Goal: Find specific page/section: Find specific page/section

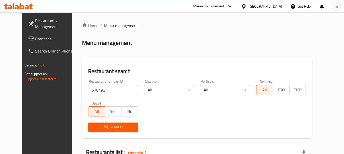
click at [245, 6] on icon at bounding box center [244, 6] width 4 height 4
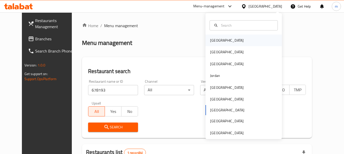
click at [210, 41] on div "[GEOGRAPHIC_DATA]" at bounding box center [227, 41] width 34 height 6
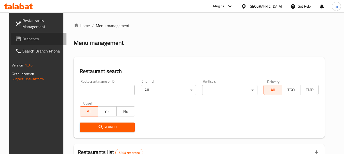
click at [22, 41] on span "Branches" at bounding box center [42, 39] width 40 height 6
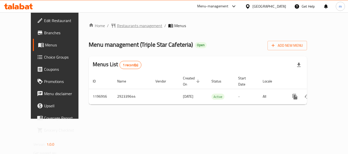
click at [117, 26] on span "Restaurants management" at bounding box center [139, 26] width 45 height 6
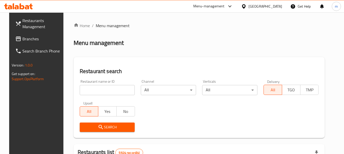
click at [107, 93] on input "search" at bounding box center [107, 90] width 55 height 10
paste input "667908"
type input "667908"
click at [106, 125] on span "Search" at bounding box center [107, 127] width 47 height 6
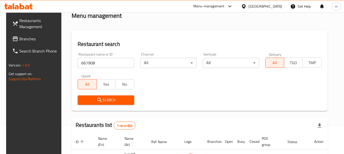
scroll to position [51, 0]
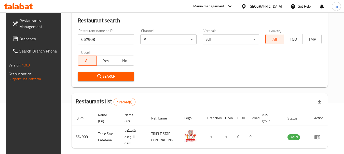
click at [271, 6] on div "Bahrain" at bounding box center [265, 7] width 34 height 6
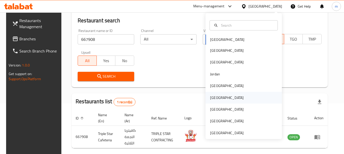
click at [213, 101] on div "Oman" at bounding box center [227, 98] width 34 height 6
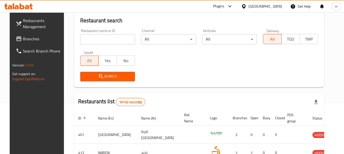
click at [24, 42] on span "Branches" at bounding box center [43, 39] width 40 height 6
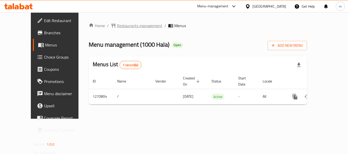
click at [123, 27] on span "Restaurants management" at bounding box center [139, 26] width 45 height 6
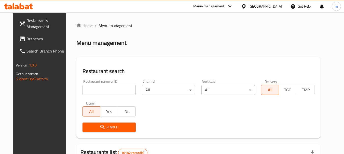
click at [98, 92] on input "search" at bounding box center [108, 90] width 53 height 10
paste input "689370"
type input "689370"
click at [106, 133] on div "Search" at bounding box center [109, 128] width 60 height 16
click at [105, 128] on span "Search" at bounding box center [109, 127] width 45 height 6
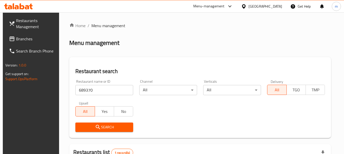
click at [276, 7] on div "[GEOGRAPHIC_DATA]" at bounding box center [265, 7] width 34 height 6
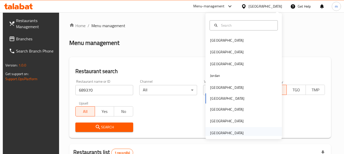
click at [222, 135] on div "United Arab Emirates" at bounding box center [227, 134] width 34 height 6
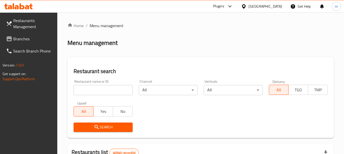
click at [23, 40] on span "Branches" at bounding box center [33, 39] width 40 height 6
click at [263, 5] on div "[GEOGRAPHIC_DATA]" at bounding box center [265, 7] width 34 height 6
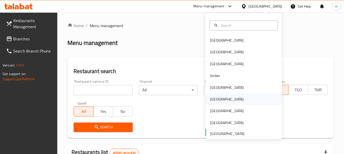
click at [214, 103] on div "[GEOGRAPHIC_DATA]" at bounding box center [227, 100] width 42 height 12
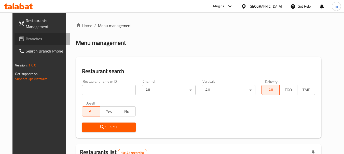
click at [26, 40] on span "Branches" at bounding box center [46, 39] width 40 height 6
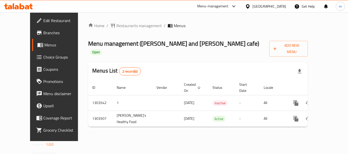
click at [118, 25] on span "Restaurants management" at bounding box center [138, 26] width 45 height 6
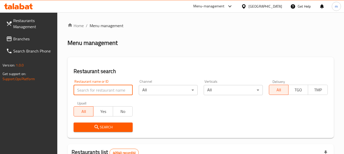
click at [103, 91] on input "search" at bounding box center [103, 90] width 59 height 10
paste input "702421"
type input "702421"
click at [102, 126] on span "Search" at bounding box center [103, 127] width 51 height 6
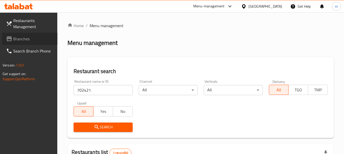
click at [27, 40] on span "Branches" at bounding box center [33, 39] width 40 height 6
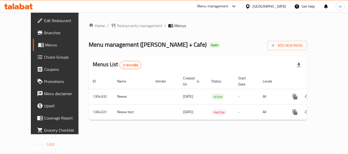
click at [122, 26] on span "Restaurants management" at bounding box center [139, 26] width 45 height 6
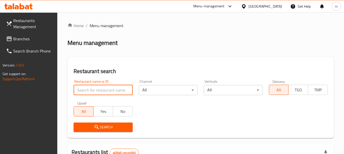
click at [107, 91] on input "search" at bounding box center [103, 90] width 59 height 10
paste input "703128"
type input "703128"
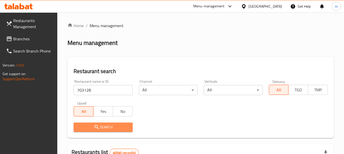
click at [101, 130] on span "Search" at bounding box center [103, 127] width 51 height 6
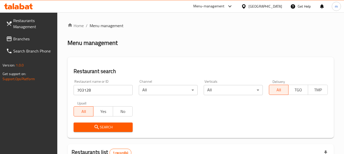
click at [27, 41] on span "Branches" at bounding box center [33, 39] width 40 height 6
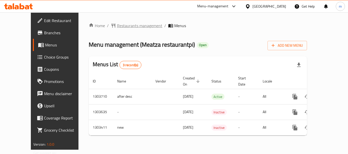
click at [123, 26] on span "Restaurants management" at bounding box center [139, 26] width 45 height 6
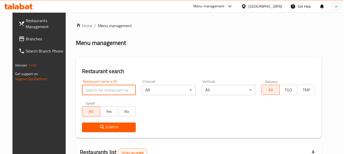
click at [107, 92] on input "search" at bounding box center [109, 90] width 54 height 10
paste input "702652"
type input "702652"
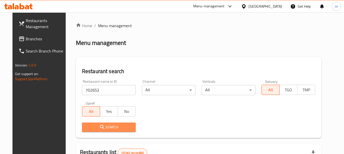
click at [109, 128] on span "Search" at bounding box center [109, 127] width 46 height 6
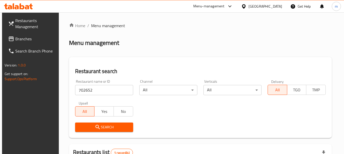
click at [24, 42] on span "Branches" at bounding box center [35, 39] width 40 height 6
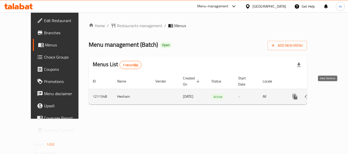
click at [330, 94] on icon "enhanced table" at bounding box center [331, 97] width 6 height 6
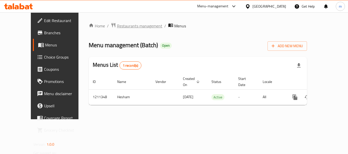
click at [124, 26] on span "Restaurants management" at bounding box center [139, 26] width 45 height 6
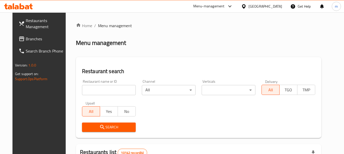
click at [103, 90] on input "search" at bounding box center [109, 90] width 54 height 10
paste input "671189"
type input "671189"
click at [108, 126] on span "Search" at bounding box center [109, 127] width 46 height 6
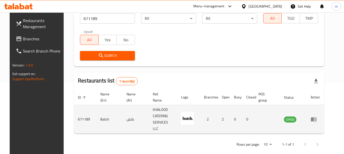
scroll to position [73, 0]
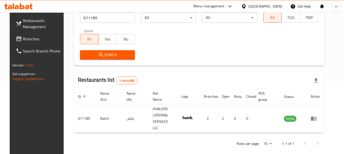
click at [23, 40] on span "Branches" at bounding box center [43, 39] width 40 height 6
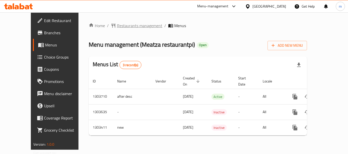
click at [122, 25] on span "Restaurants management" at bounding box center [139, 26] width 45 height 6
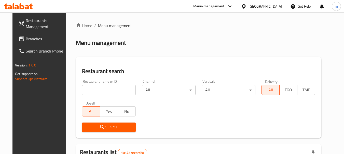
click at [107, 89] on input "search" at bounding box center [109, 90] width 54 height 10
paste input "702652"
type input "702652"
click at [102, 128] on span "Search" at bounding box center [109, 127] width 46 height 6
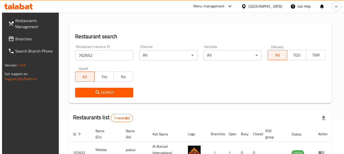
scroll to position [22, 0]
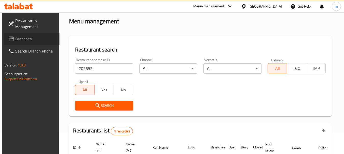
click at [33, 41] on span "Branches" at bounding box center [35, 39] width 40 height 6
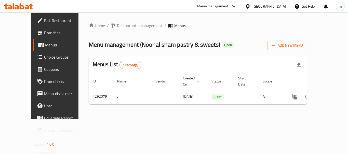
click at [117, 27] on span "Restaurants management" at bounding box center [139, 26] width 45 height 6
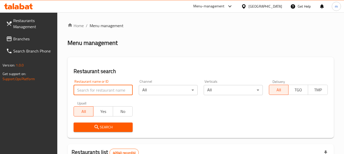
click at [105, 90] on input "search" at bounding box center [103, 90] width 59 height 10
paste input "698829"
type input "698829"
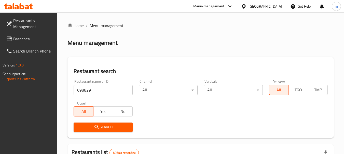
click at [102, 125] on span "Search" at bounding box center [103, 127] width 51 height 6
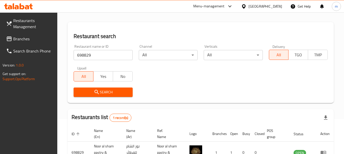
scroll to position [73, 0]
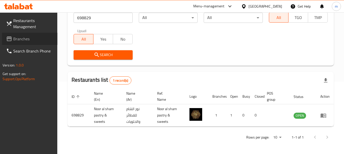
click at [28, 38] on span "Branches" at bounding box center [33, 39] width 40 height 6
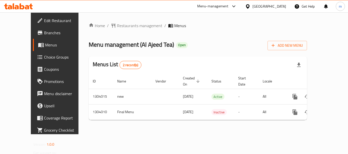
click at [117, 21] on div "Home / Restaurants management / Menus Menu management ( Al Ajeed Tea ) Open Add…" at bounding box center [197, 73] width 238 height 122
click at [117, 25] on span "Restaurants management" at bounding box center [139, 26] width 45 height 6
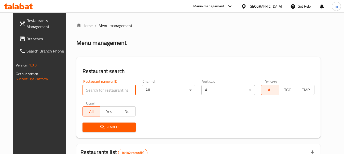
click at [106, 89] on input "search" at bounding box center [108, 90] width 53 height 10
paste input "703058"
type input "703058"
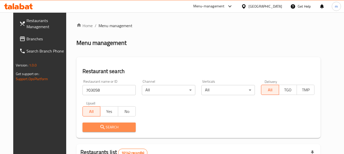
click at [108, 124] on button "Search" at bounding box center [108, 127] width 53 height 9
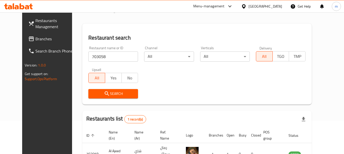
scroll to position [66, 0]
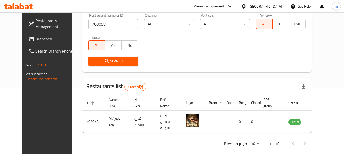
click at [35, 41] on span "Branches" at bounding box center [55, 39] width 40 height 6
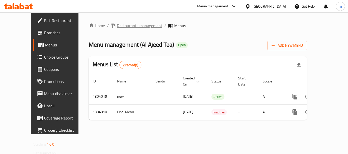
click at [117, 26] on span "Restaurants management" at bounding box center [139, 26] width 45 height 6
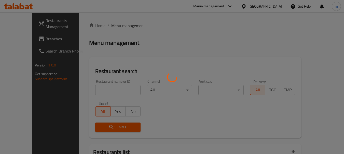
click at [108, 89] on div at bounding box center [172, 77] width 344 height 154
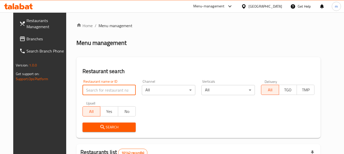
click at [108, 89] on input "search" at bounding box center [108, 90] width 53 height 10
paste input "703058"
type input "703058"
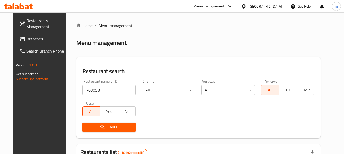
click at [107, 126] on span "Search" at bounding box center [109, 127] width 45 height 6
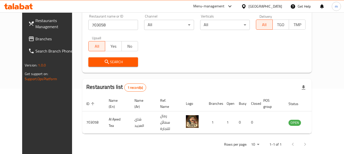
scroll to position [66, 0]
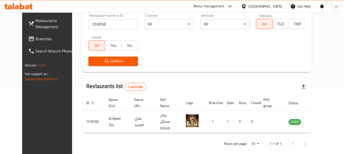
click at [281, 6] on div "[GEOGRAPHIC_DATA]" at bounding box center [265, 7] width 34 height 6
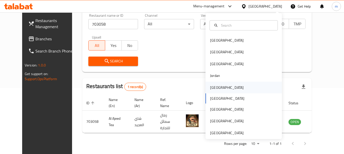
click at [213, 87] on div "[GEOGRAPHIC_DATA]" at bounding box center [227, 88] width 34 height 6
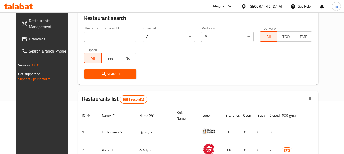
scroll to position [66, 0]
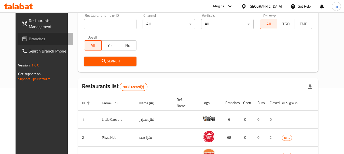
click at [29, 39] on span "Branches" at bounding box center [49, 39] width 40 height 6
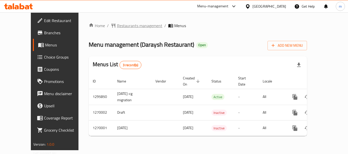
click at [122, 24] on span "Restaurants management" at bounding box center [139, 26] width 45 height 6
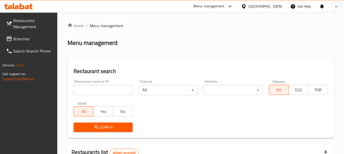
click at [96, 94] on input "search" at bounding box center [103, 90] width 59 height 10
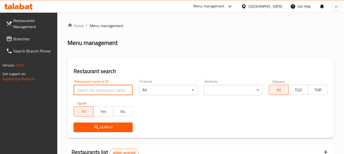
paste input "18170"
type input "18170"
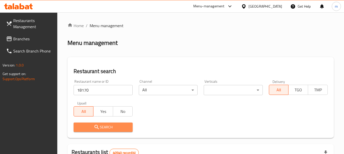
click at [100, 129] on span "Search" at bounding box center [103, 127] width 51 height 6
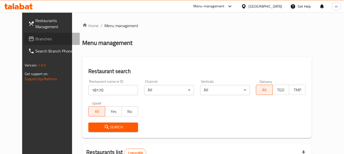
click at [36, 39] on span "Branches" at bounding box center [55, 39] width 40 height 6
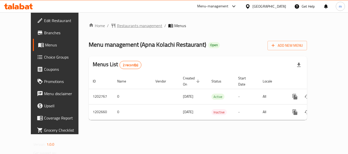
click at [117, 26] on span "Restaurants management" at bounding box center [139, 26] width 45 height 6
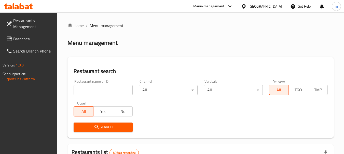
click at [106, 85] on input "search" at bounding box center [103, 90] width 59 height 10
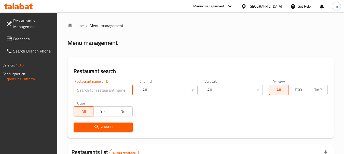
paste input "669295"
type input "669295"
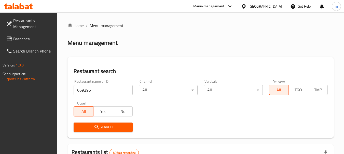
click at [105, 126] on span "Search" at bounding box center [103, 127] width 51 height 6
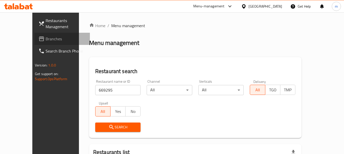
click at [46, 37] on span "Branches" at bounding box center [66, 39] width 40 height 6
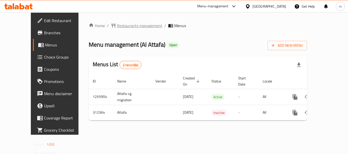
click at [122, 24] on span "Restaurants management" at bounding box center [139, 26] width 45 height 6
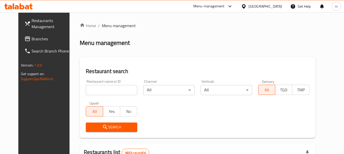
click at [107, 95] on input "search" at bounding box center [111, 90] width 51 height 10
paste input "629081"
type input "629081"
click at [107, 124] on span "Search" at bounding box center [111, 127] width 43 height 6
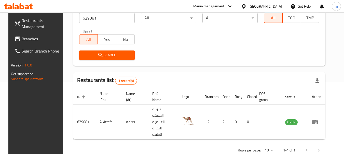
scroll to position [73, 0]
click at [276, 7] on div "Kuwait" at bounding box center [265, 7] width 34 height 6
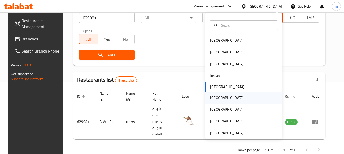
click at [212, 98] on div "Oman" at bounding box center [227, 98] width 34 height 6
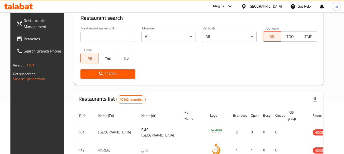
scroll to position [73, 0]
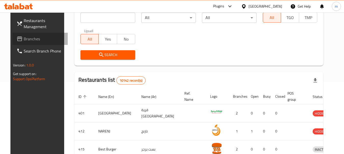
click at [24, 38] on span "Branches" at bounding box center [44, 39] width 40 height 6
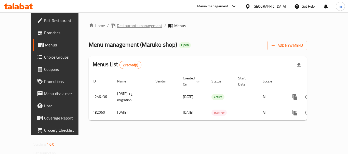
click at [117, 25] on span "Restaurants management" at bounding box center [139, 26] width 45 height 6
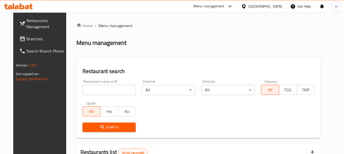
click at [108, 90] on input "search" at bounding box center [108, 90] width 53 height 10
paste input "619311"
type input "619311"
click at [100, 127] on span "Search" at bounding box center [109, 127] width 45 height 6
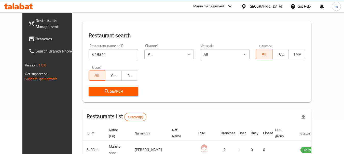
scroll to position [68, 0]
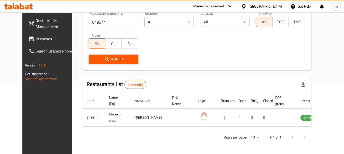
click at [276, 6] on div "[GEOGRAPHIC_DATA]" at bounding box center [265, 7] width 34 height 6
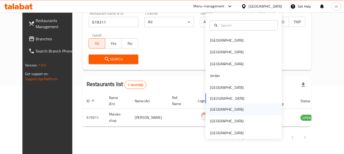
click at [213, 109] on div "[GEOGRAPHIC_DATA]" at bounding box center [227, 110] width 34 height 6
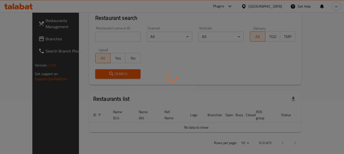
scroll to position [68, 0]
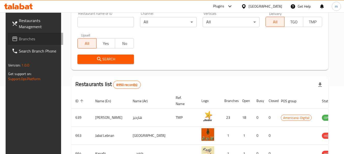
click at [32, 44] on link "Branches" at bounding box center [35, 39] width 55 height 12
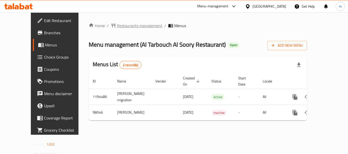
click at [117, 23] on span "Restaurants management" at bounding box center [139, 26] width 45 height 6
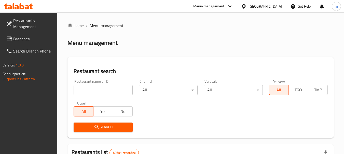
click at [105, 89] on input "search" at bounding box center [103, 90] width 59 height 10
paste input "602026"
type input "602026"
click at [103, 136] on div "Restaurant search Restaurant name or ID 602026 Restaurant name or ID Channel Al…" at bounding box center [200, 97] width 266 height 81
click at [103, 127] on span "Search" at bounding box center [103, 127] width 51 height 6
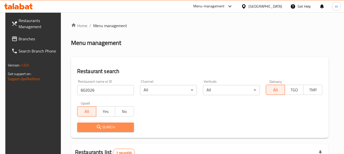
click at [90, 130] on span "Search" at bounding box center [105, 127] width 49 height 6
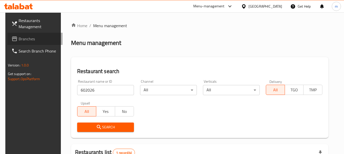
click at [33, 39] on span "Branches" at bounding box center [39, 39] width 40 height 6
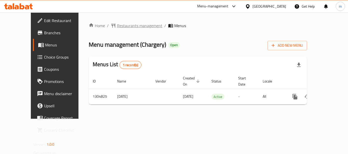
click at [123, 25] on span "Restaurants management" at bounding box center [139, 26] width 45 height 6
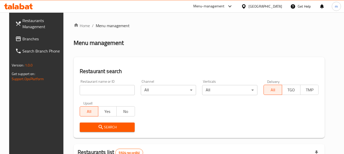
click at [107, 92] on input "search" at bounding box center [107, 90] width 55 height 10
paste input "692727"
type input "692727"
click at [99, 129] on icon "submit" at bounding box center [101, 127] width 6 height 6
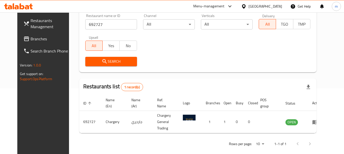
scroll to position [66, 0]
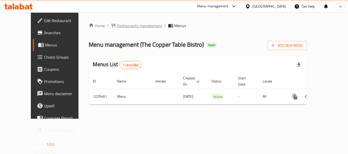
click at [118, 28] on span "Restaurants management" at bounding box center [139, 26] width 45 height 6
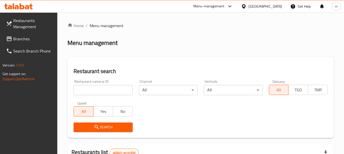
click at [103, 93] on input "search" at bounding box center [103, 90] width 59 height 10
paste input "676706"
type input "676706"
click at [115, 128] on span "Search" at bounding box center [103, 127] width 51 height 6
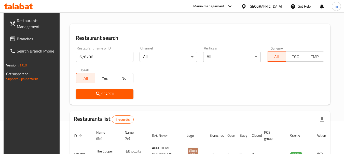
scroll to position [66, 0]
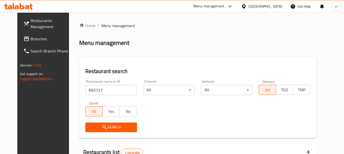
scroll to position [66, 0]
